Goal: Browse casually

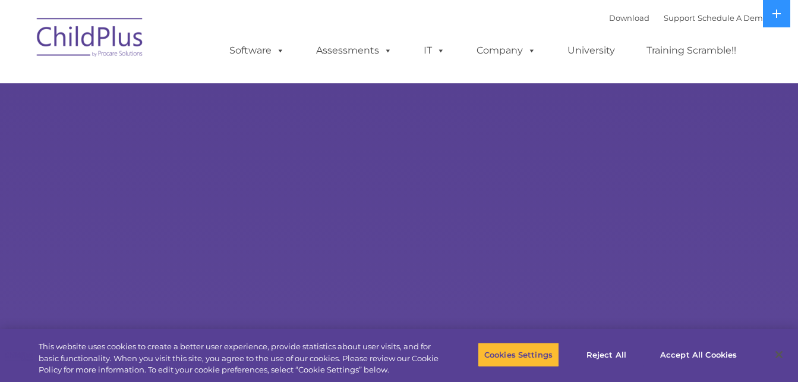
select select "MEDIUM"
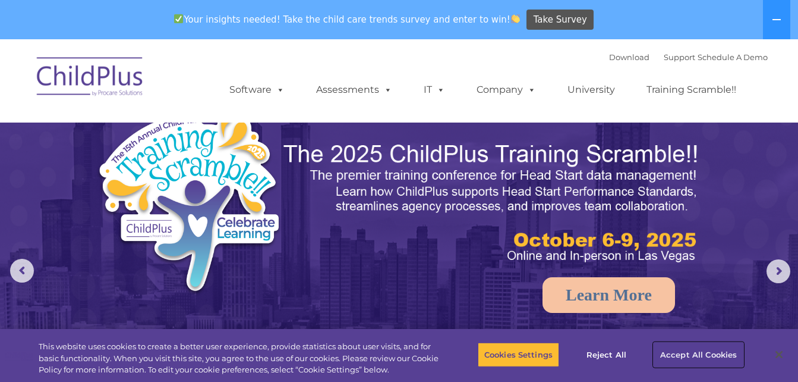
click at [685, 349] on button "Accept All Cookies" at bounding box center [699, 354] width 90 height 25
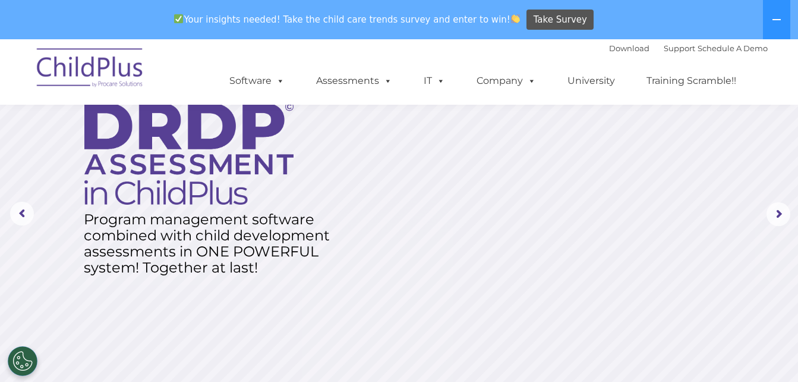
scroll to position [45, 0]
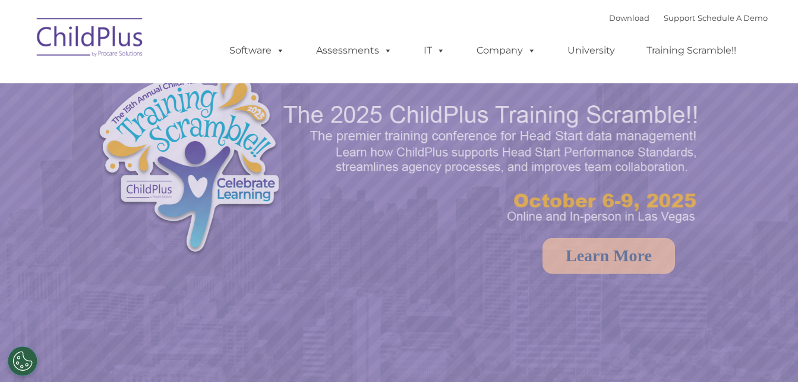
select select "MEDIUM"
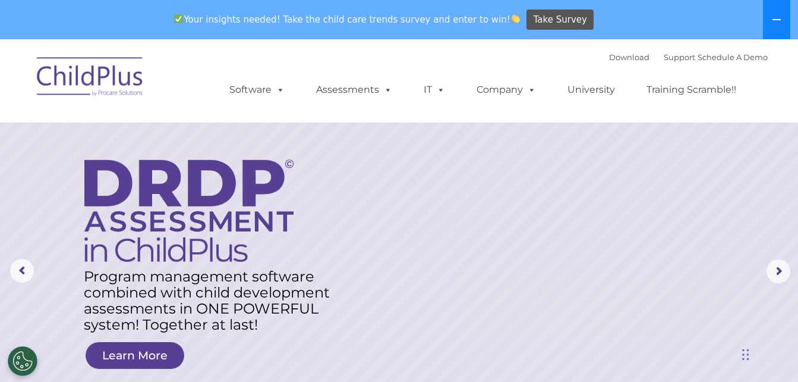
click at [770, 21] on button at bounding box center [776, 19] width 27 height 39
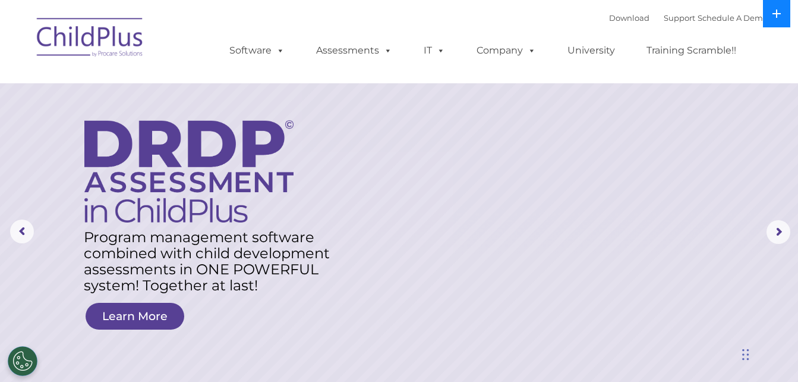
click at [776, 17] on icon at bounding box center [777, 14] width 10 height 10
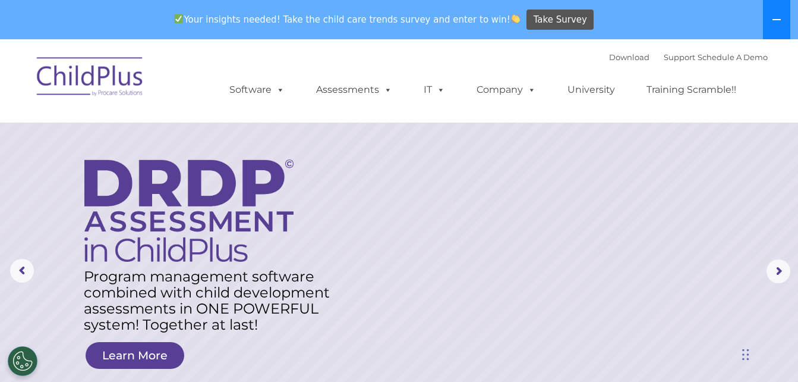
click at [776, 17] on icon at bounding box center [777, 20] width 10 height 10
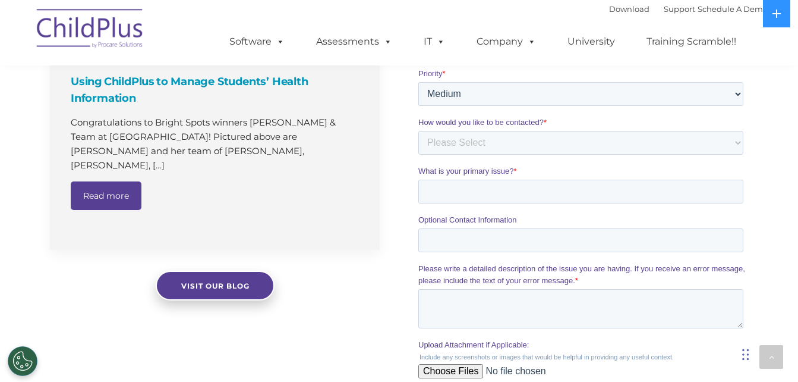
scroll to position [511, 0]
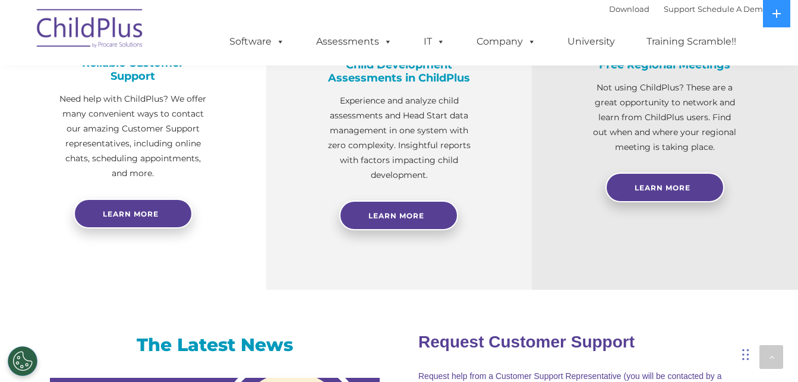
drag, startPoint x: 801, startPoint y: 100, endPoint x: 807, endPoint y: 85, distance: 16.4
drag, startPoint x: 807, startPoint y: 85, endPoint x: 307, endPoint y: 337, distance: 559.4
click at [307, 337] on h3 "The Latest News" at bounding box center [215, 345] width 330 height 24
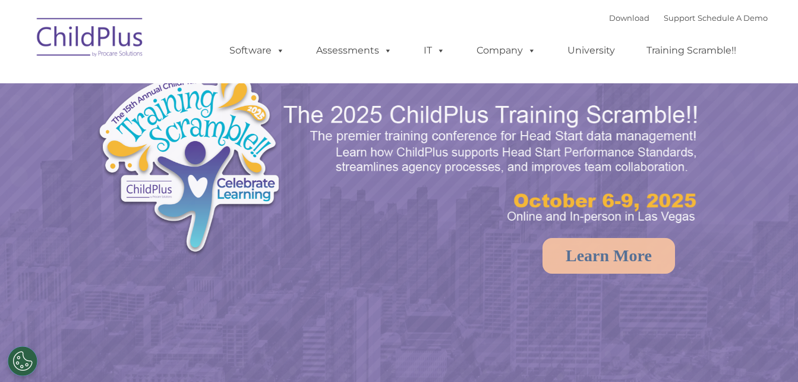
select select "MEDIUM"
